Goal: Find specific page/section: Find specific page/section

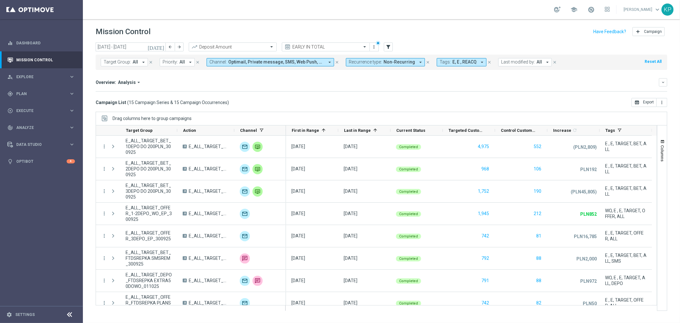
click at [381, 66] on button "Recurrence type: Non-Recurring arrow_drop_down" at bounding box center [385, 62] width 79 height 8
click at [307, 89] on div "Overview: Analysis arrow_drop_down keyboard_arrow_down Increase In Deposit Amou…" at bounding box center [381, 84] width 571 height 13
click at [304, 64] on span "Optimail, Private message, SMS, Web Push, XtremePush" at bounding box center [276, 61] width 96 height 5
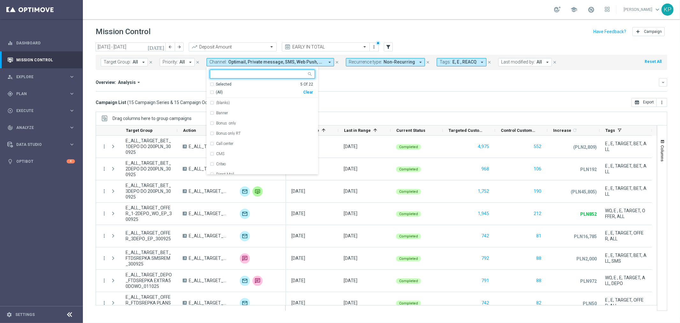
click at [340, 79] on div "Overview: Analysis arrow_drop_down keyboard_arrow_down" at bounding box center [381, 82] width 571 height 8
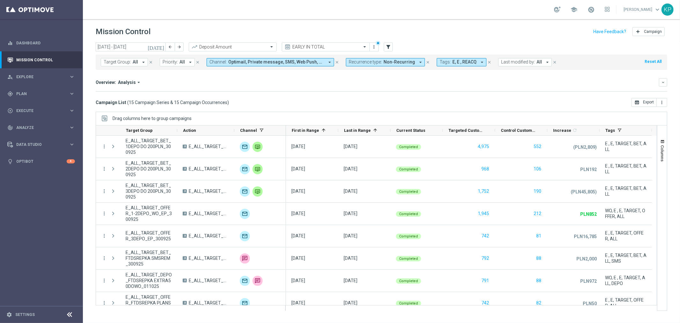
click at [452, 61] on span "E, E , REACQ" at bounding box center [464, 61] width 24 height 5
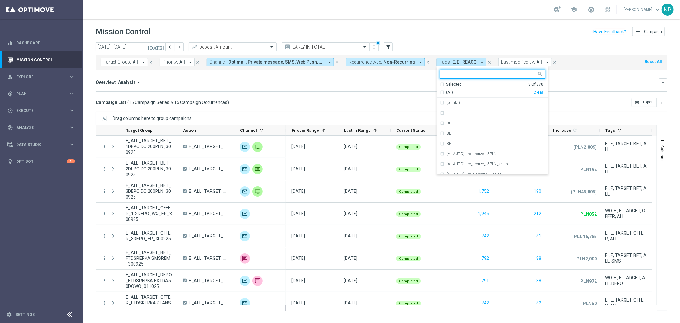
click at [440, 82] on div "Selected 3 Of 370" at bounding box center [491, 84] width 103 height 5
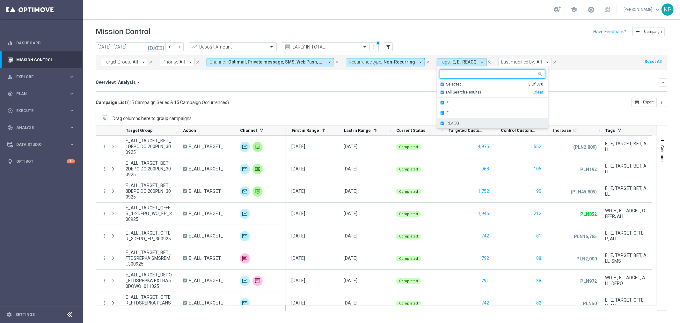
click at [440, 122] on div "REACQ" at bounding box center [492, 123] width 105 height 10
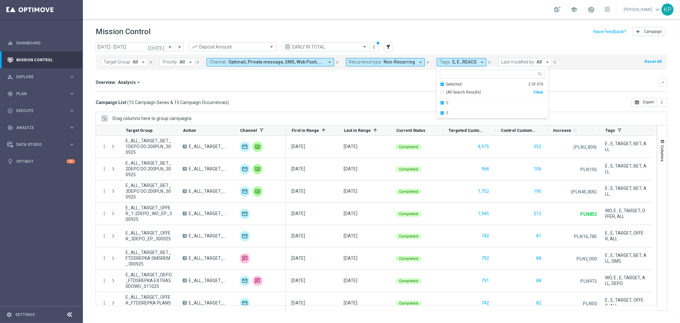
click at [404, 84] on div "Overview: Analysis arrow_drop_down" at bounding box center [377, 82] width 563 height 6
click at [485, 61] on span "Last modified by:" at bounding box center [501, 61] width 34 height 5
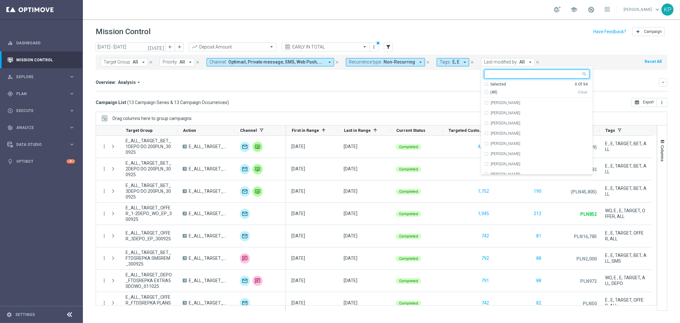
click at [488, 72] on input "text" at bounding box center [534, 73] width 93 height 5
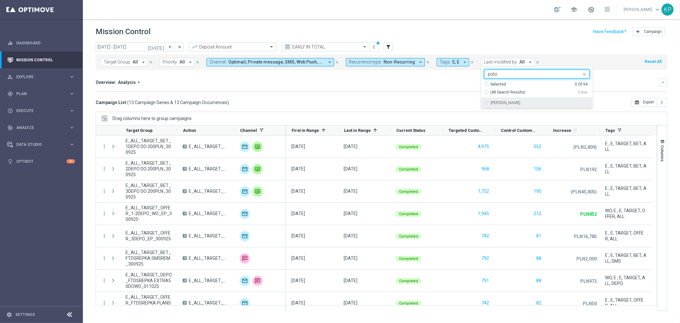
click at [549, 99] on div "[PERSON_NAME]" at bounding box center [536, 103] width 105 height 10
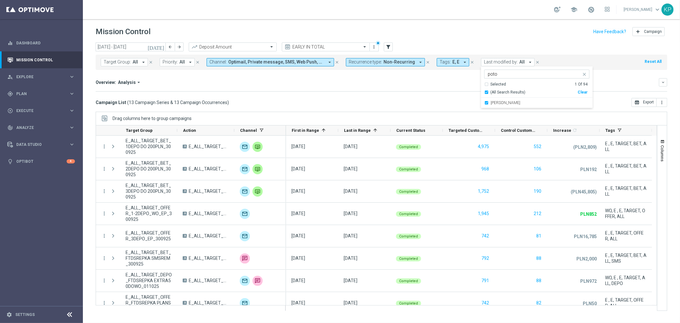
click at [529, 75] on input "poto" at bounding box center [534, 73] width 93 height 5
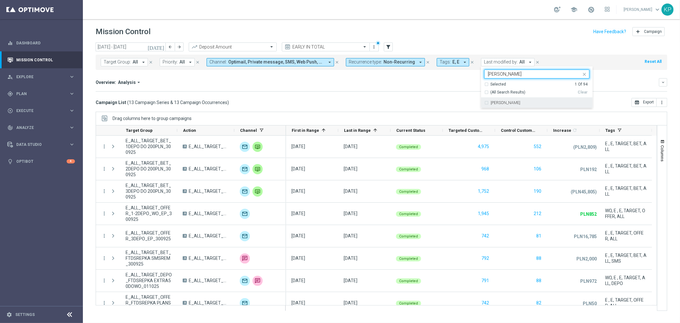
click at [515, 105] on div "[PERSON_NAME]" at bounding box center [536, 103] width 105 height 10
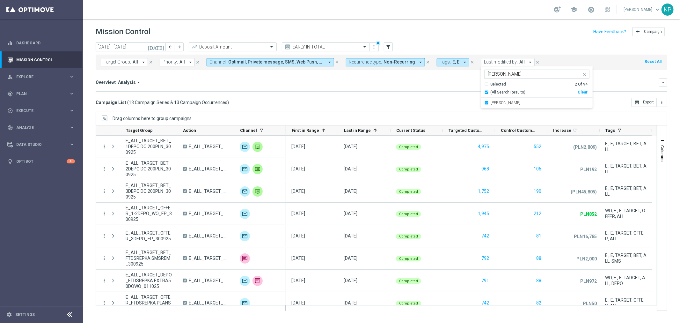
click at [513, 75] on input "[PERSON_NAME]" at bounding box center [534, 73] width 93 height 5
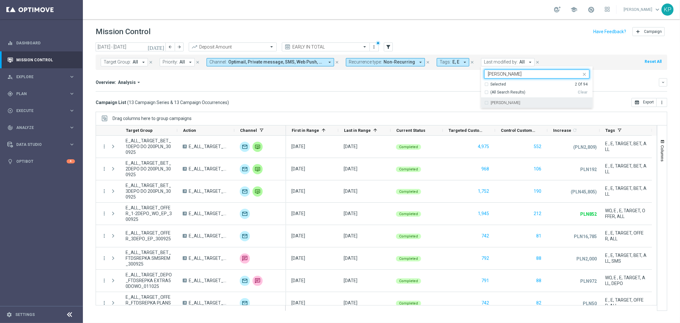
click at [504, 104] on label "[PERSON_NAME]" at bounding box center [505, 103] width 30 height 4
type input "[PERSON_NAME]"
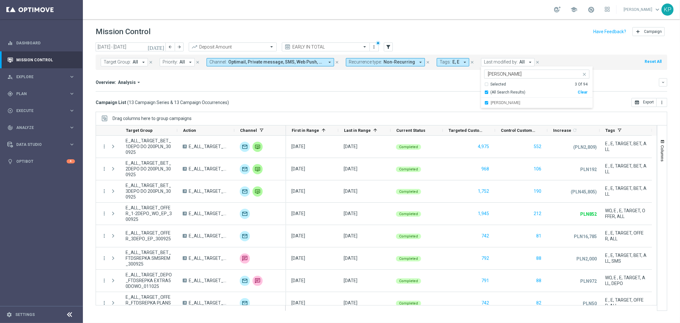
click at [378, 84] on div "Overview: Analysis arrow_drop_down" at bounding box center [377, 82] width 563 height 6
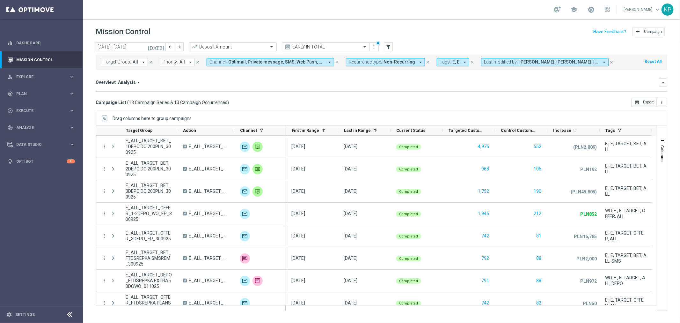
click at [377, 87] on div "Overview: Analysis arrow_drop_down keyboard_arrow_down Increase In Deposit Amou…" at bounding box center [381, 84] width 571 height 13
click at [483, 92] on mini-dashboard "Overview: Analysis arrow_drop_down keyboard_arrow_down Increase In Deposit Amou…" at bounding box center [381, 84] width 571 height 28
click at [560, 82] on div "Overview: Analysis arrow_drop_down" at bounding box center [377, 82] width 563 height 6
click at [522, 92] on mini-dashboard "Overview: Analysis arrow_drop_down keyboard_arrow_down Increase In Deposit Amou…" at bounding box center [381, 84] width 571 height 28
